Goal: Download file/media

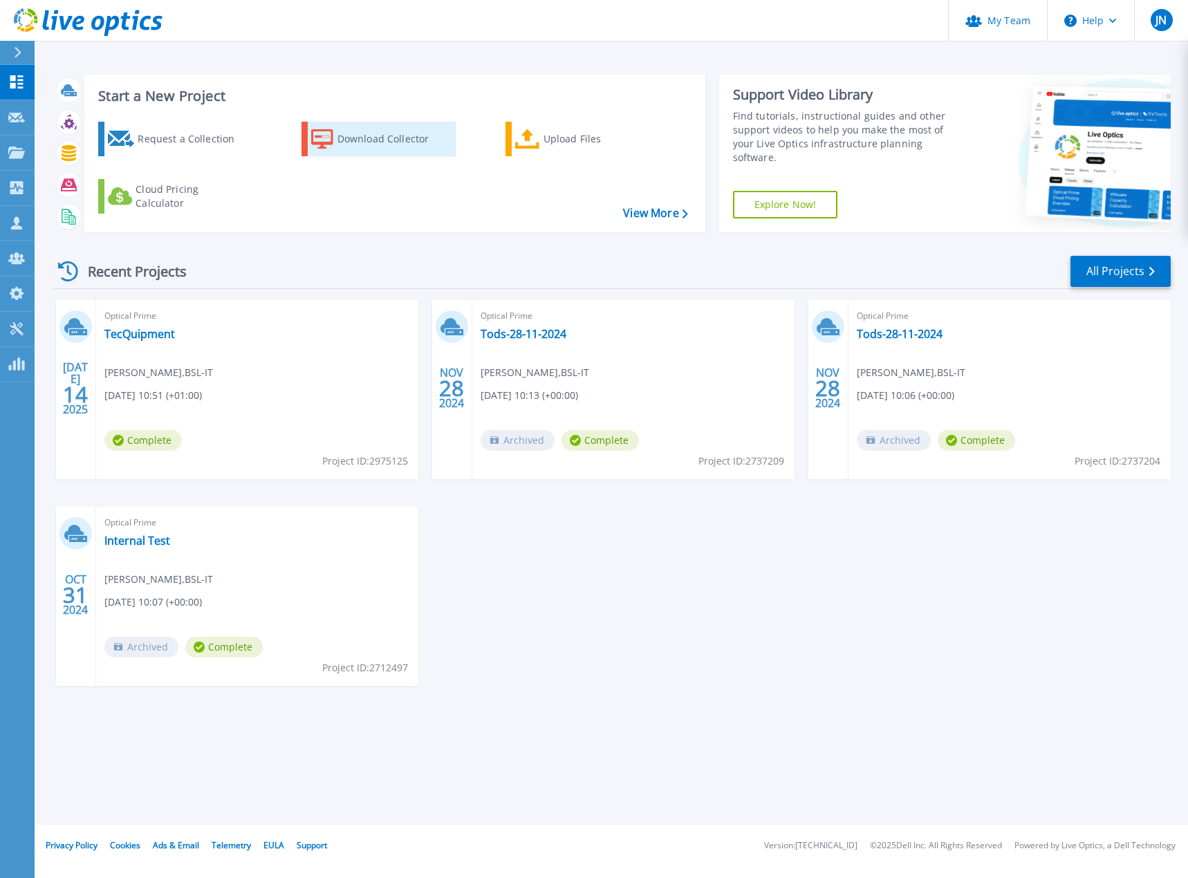
click at [375, 140] on div "Download Collector" at bounding box center [392, 139] width 111 height 28
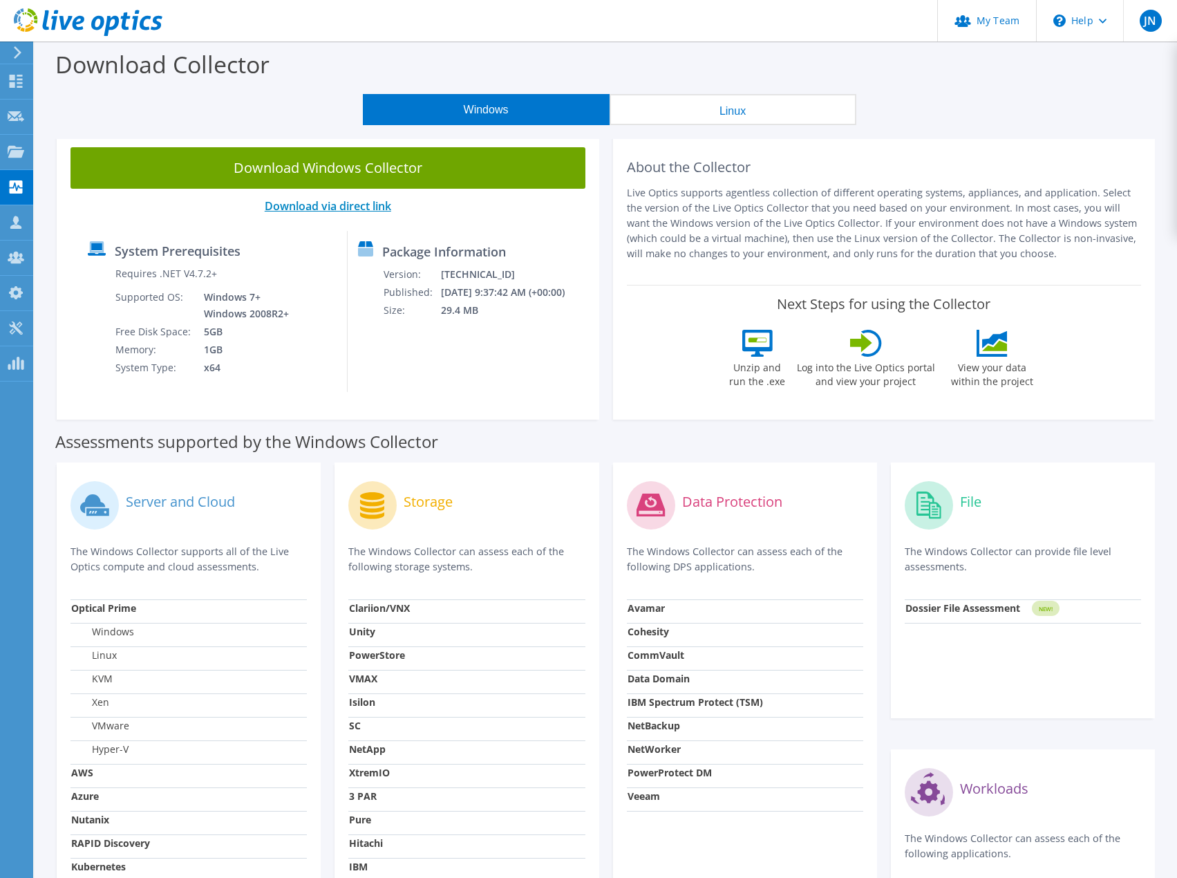
click at [341, 206] on link "Download via direct link" at bounding box center [328, 205] width 126 height 15
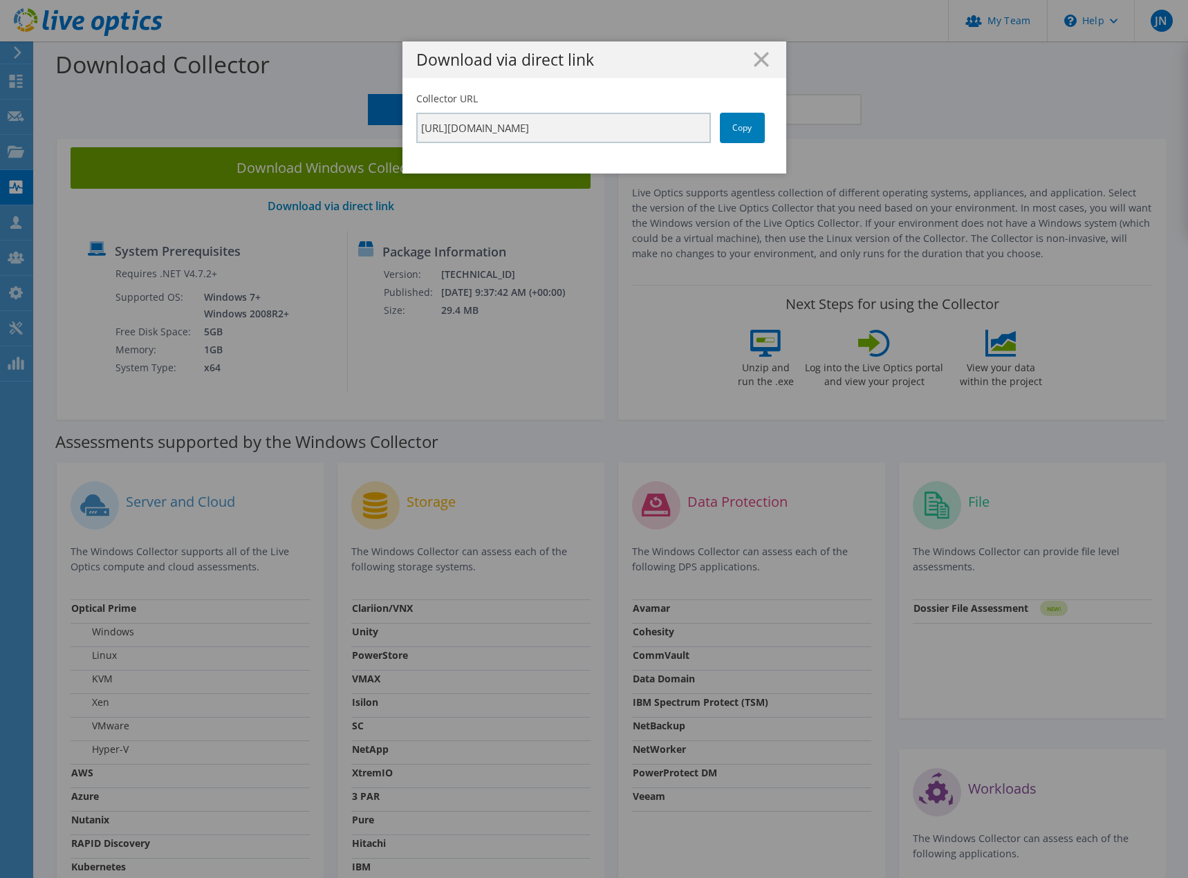
click at [765, 122] on div "Collector URL [URL][DOMAIN_NAME] Copy" at bounding box center [594, 117] width 356 height 51
click at [739, 124] on link "Copy" at bounding box center [742, 128] width 45 height 30
drag, startPoint x: 770, startPoint y: 53, endPoint x: 753, endPoint y: 63, distance: 19.2
click at [766, 54] on div "Download via direct link" at bounding box center [594, 59] width 384 height 37
click at [754, 63] on line at bounding box center [761, 60] width 14 height 14
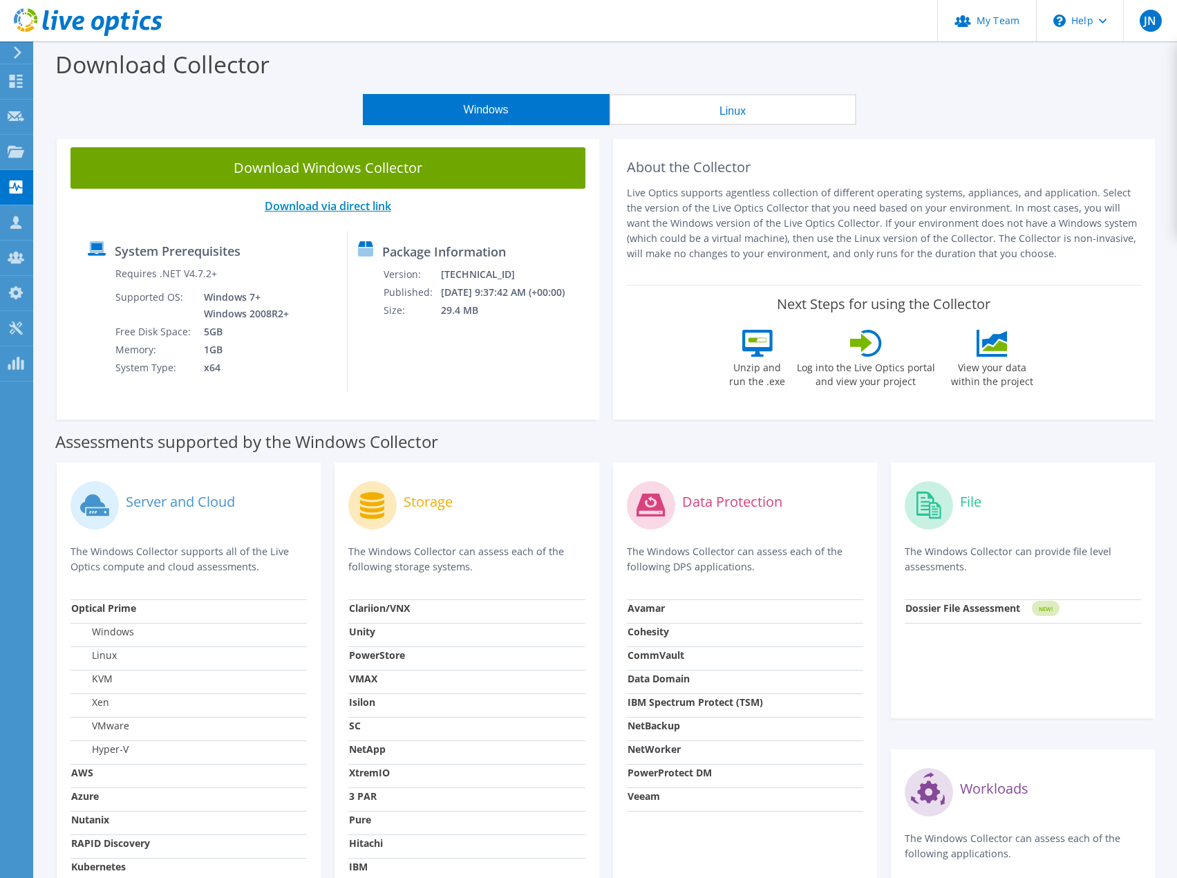
click at [370, 199] on link "Download via direct link" at bounding box center [328, 205] width 126 height 15
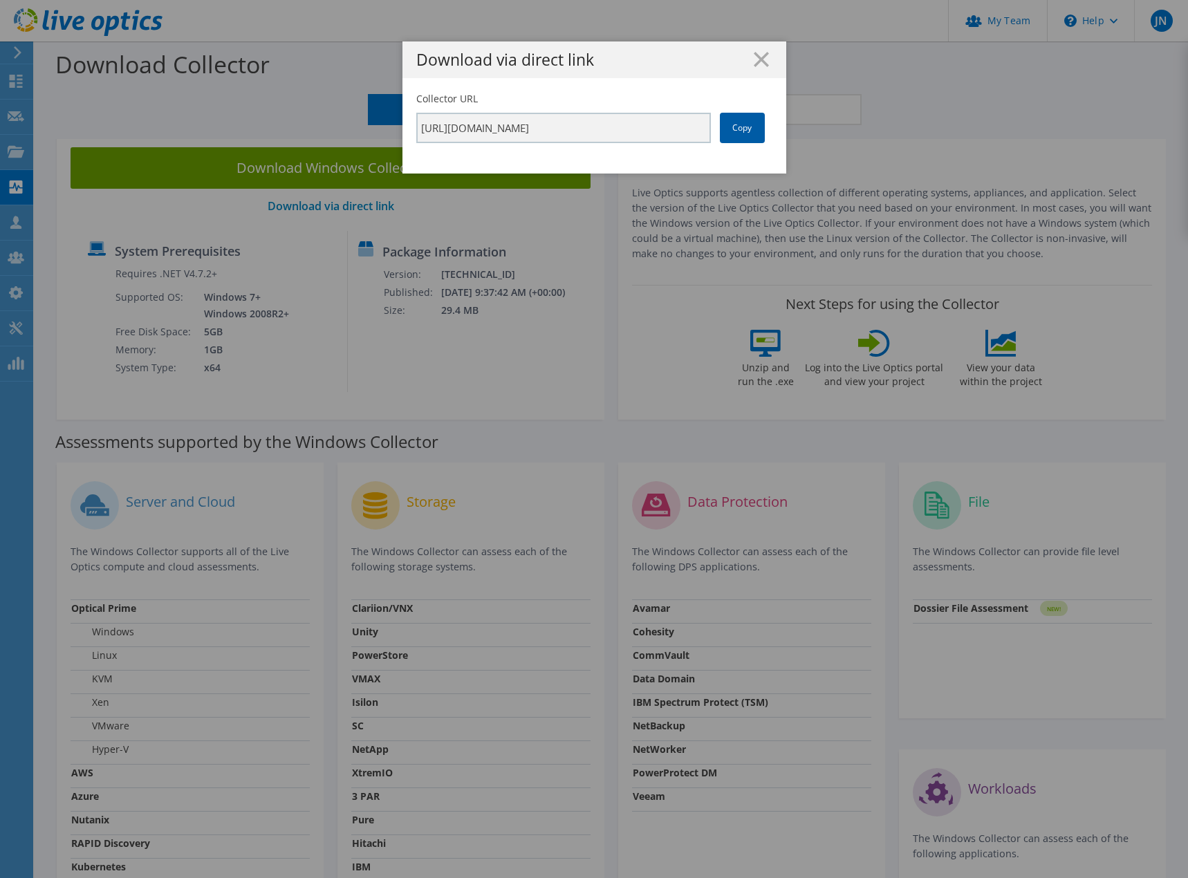
click at [736, 123] on link "Copy" at bounding box center [742, 128] width 45 height 30
click at [753, 56] on icon at bounding box center [760, 59] width 15 height 15
